Goal: Task Accomplishment & Management: Manage account settings

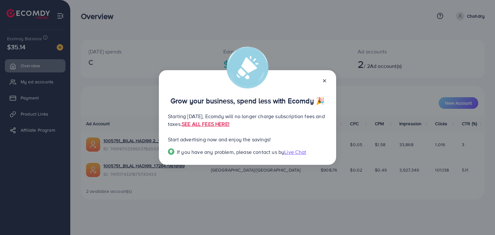
click at [324, 80] on icon at bounding box center [324, 80] width 5 height 5
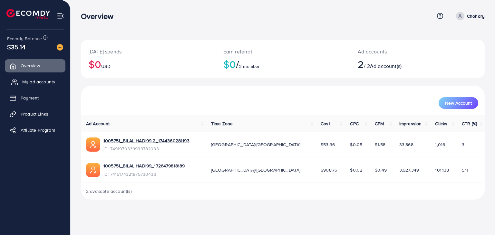
click at [27, 80] on span "My ad accounts" at bounding box center [38, 82] width 33 height 6
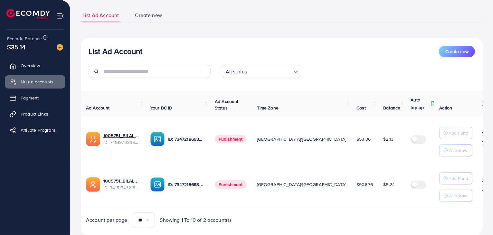
scroll to position [59, 0]
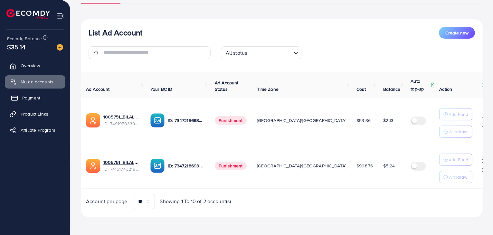
click at [30, 98] on span "Payment" at bounding box center [31, 98] width 18 height 6
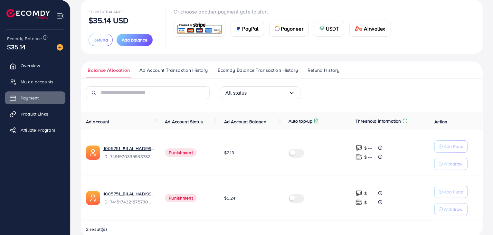
scroll to position [52, 0]
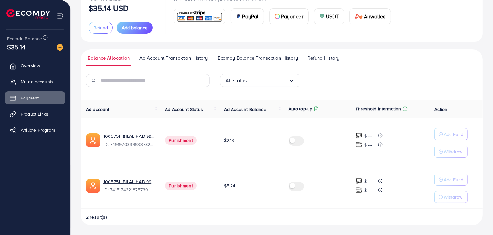
click at [326, 57] on span "Refund History" at bounding box center [324, 57] width 32 height 7
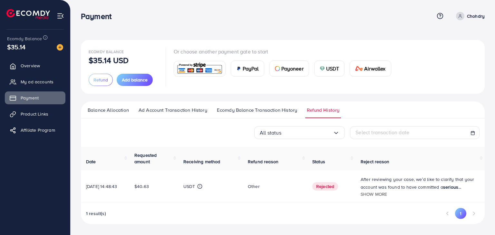
click at [381, 194] on span "Show more" at bounding box center [374, 194] width 26 height 6
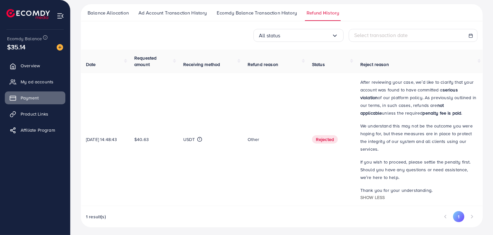
scroll to position [100, 0]
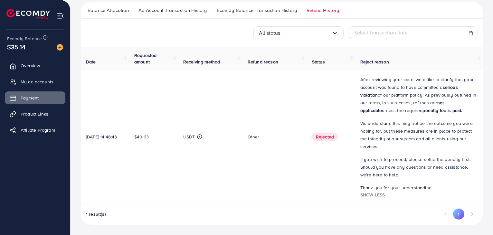
click at [211, 69] on th "Receiving method" at bounding box center [210, 59] width 64 height 24
click at [38, 83] on span "My ad accounts" at bounding box center [38, 82] width 33 height 6
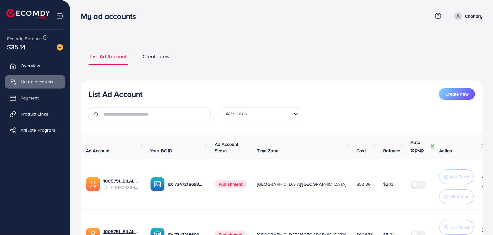
click at [246, 39] on div "List Ad Account Create new List Ad Account Create new All status Loading... Ad …" at bounding box center [282, 153] width 423 height 307
click at [461, 98] on button "Create new" at bounding box center [457, 94] width 36 height 12
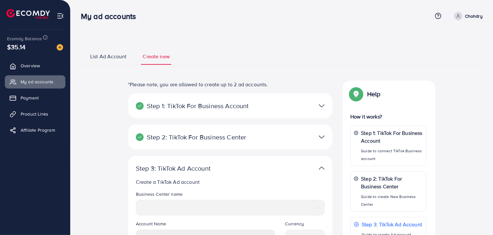
click at [102, 53] on span "List Ad Account" at bounding box center [108, 56] width 36 height 7
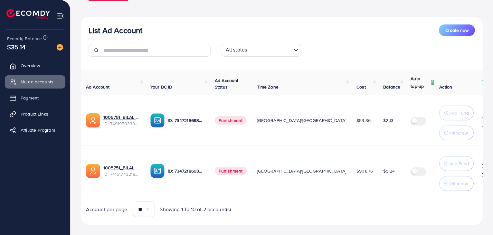
scroll to position [73, 0]
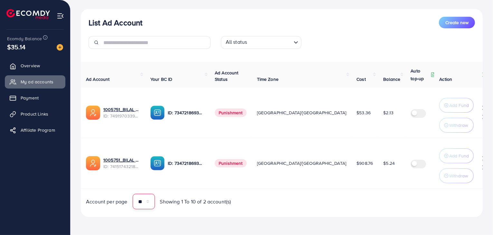
click at [149, 205] on select "** ** ** ***" at bounding box center [144, 201] width 22 height 15
select select "***"
click at [133, 194] on select "** ** ** ***" at bounding box center [144, 201] width 22 height 15
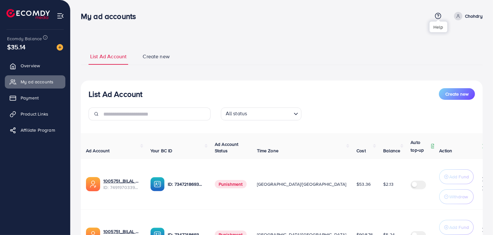
click at [437, 16] on icon at bounding box center [438, 16] width 7 height 7
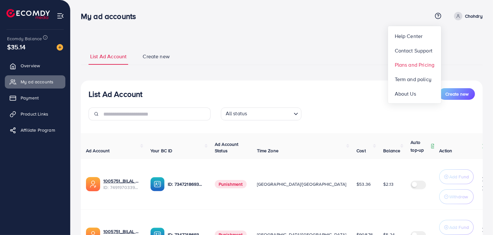
click at [409, 63] on span "Plans and Pricing" at bounding box center [415, 65] width 40 height 8
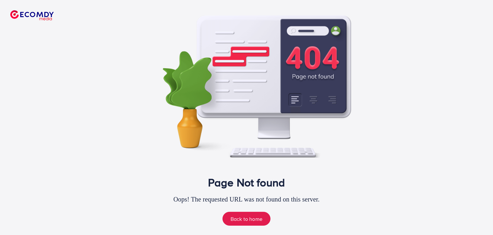
scroll to position [14, 0]
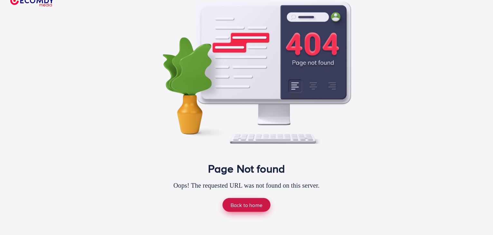
click at [239, 203] on link "Back to home" at bounding box center [247, 205] width 48 height 14
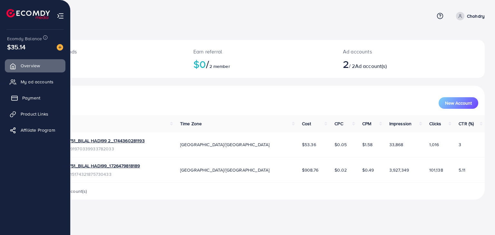
click at [30, 93] on link "Payment" at bounding box center [35, 98] width 61 height 13
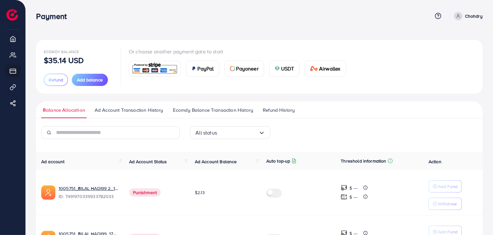
scroll to position [52, 0]
